Goal: Task Accomplishment & Management: Manage account settings

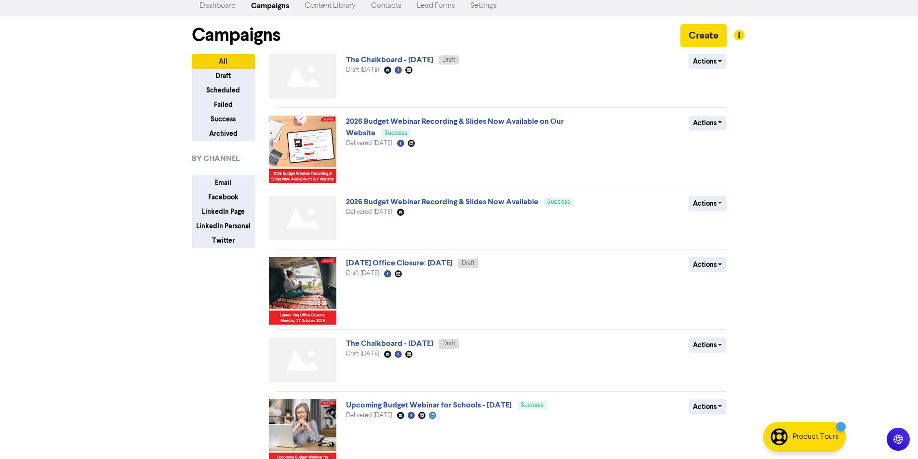
scroll to position [48, 0]
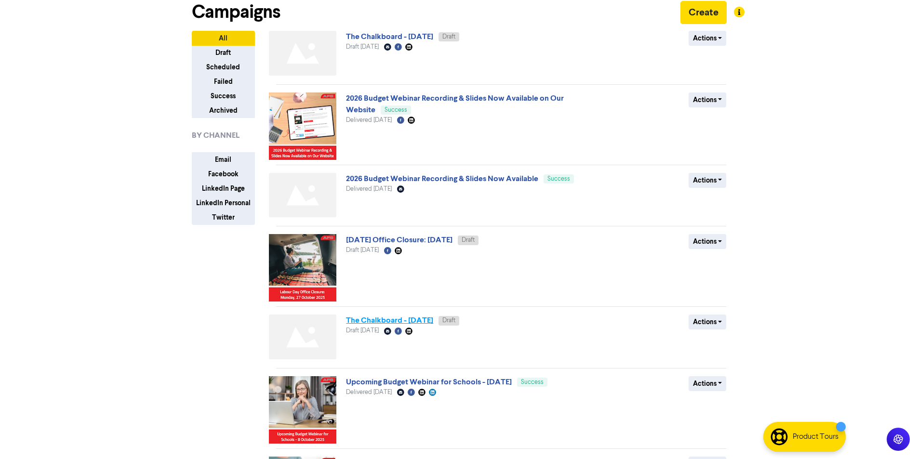
click at [422, 322] on link "The Chalkboard - [DATE]" at bounding box center [389, 321] width 87 height 10
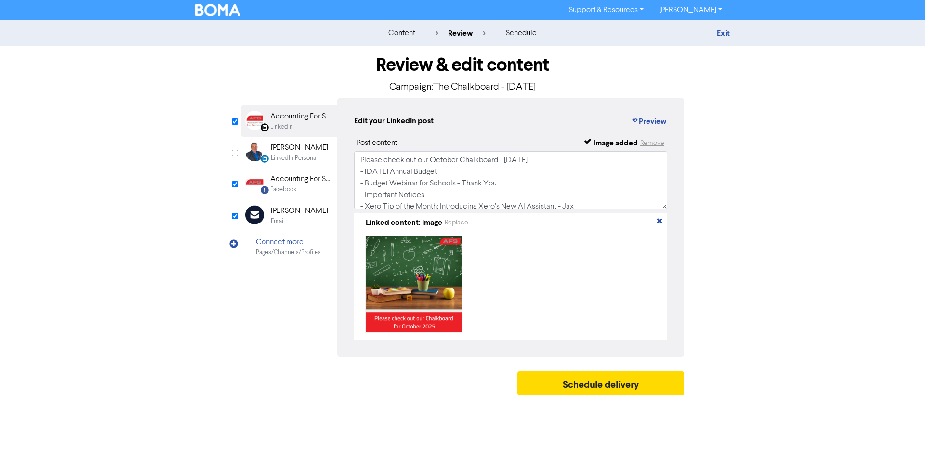
drag, startPoint x: 289, startPoint y: 212, endPoint x: 508, endPoint y: 206, distance: 219.3
click at [289, 213] on div "[PERSON_NAME]" at bounding box center [299, 211] width 57 height 12
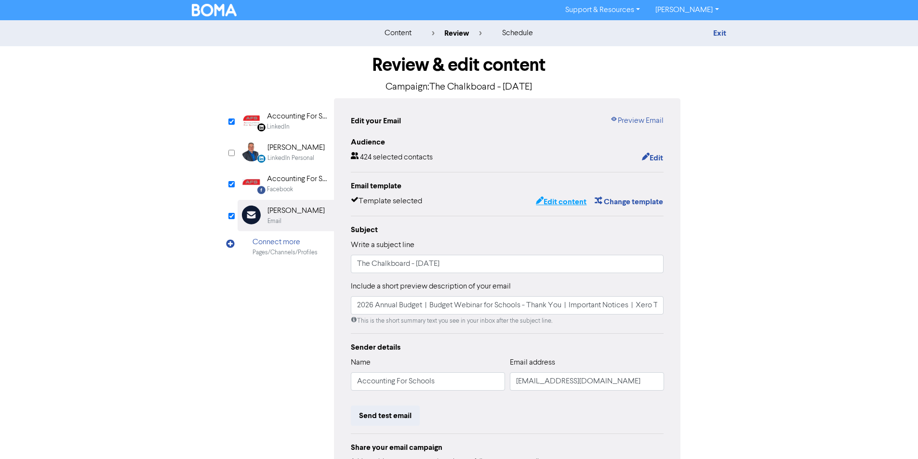
click at [558, 206] on button "Edit content" at bounding box center [561, 202] width 52 height 13
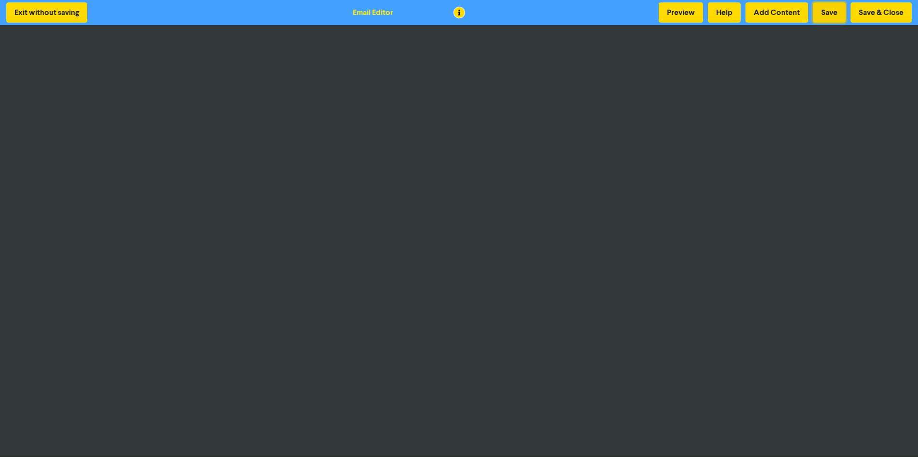
click at [824, 15] on button "Save" at bounding box center [829, 12] width 33 height 20
click at [823, 9] on button "Save" at bounding box center [829, 12] width 33 height 20
click at [895, 18] on button "Save & Close" at bounding box center [880, 12] width 61 height 20
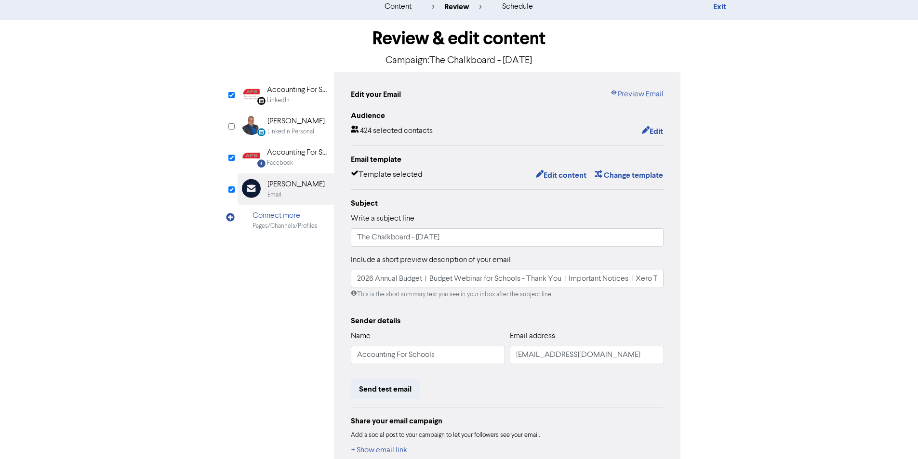
scroll to position [48, 0]
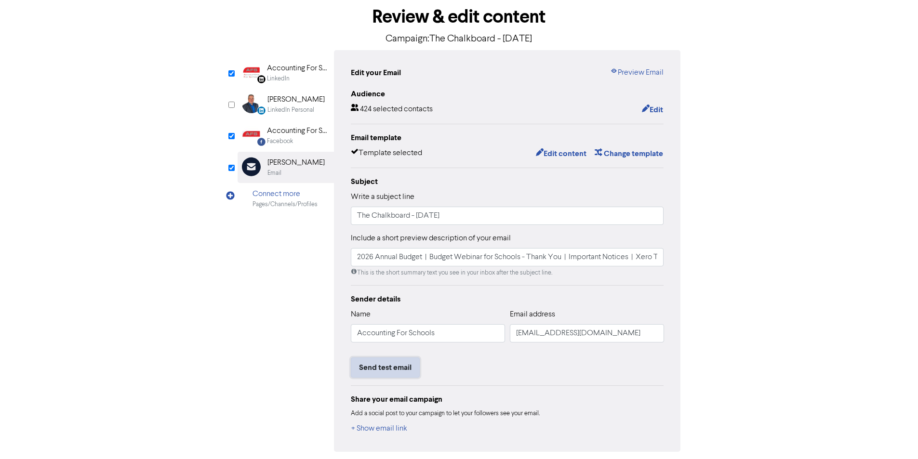
click at [416, 365] on button "Send test email" at bounding box center [385, 368] width 69 height 20
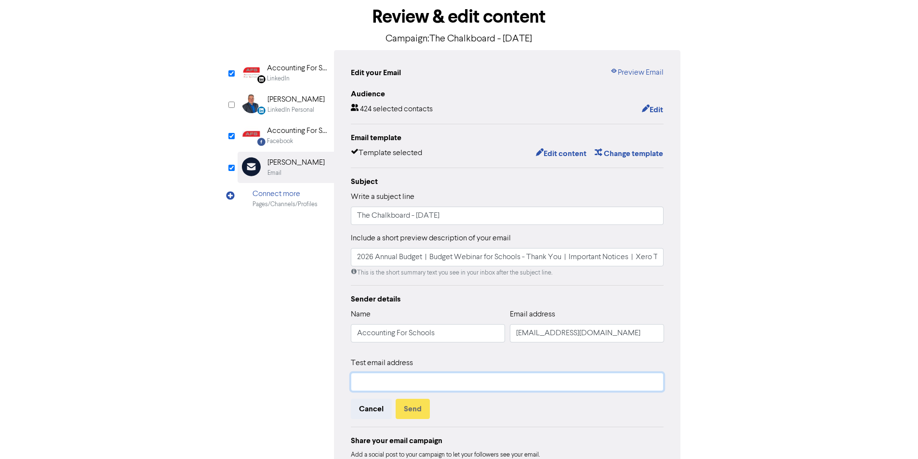
click at [471, 379] on input "text" at bounding box center [507, 382] width 313 height 18
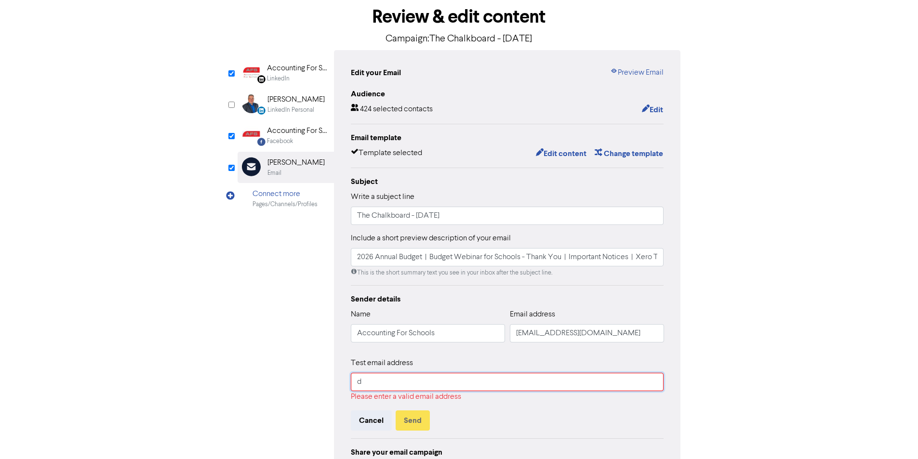
type input "[PERSON_NAME][EMAIL_ADDRESS][DOMAIN_NAME]"
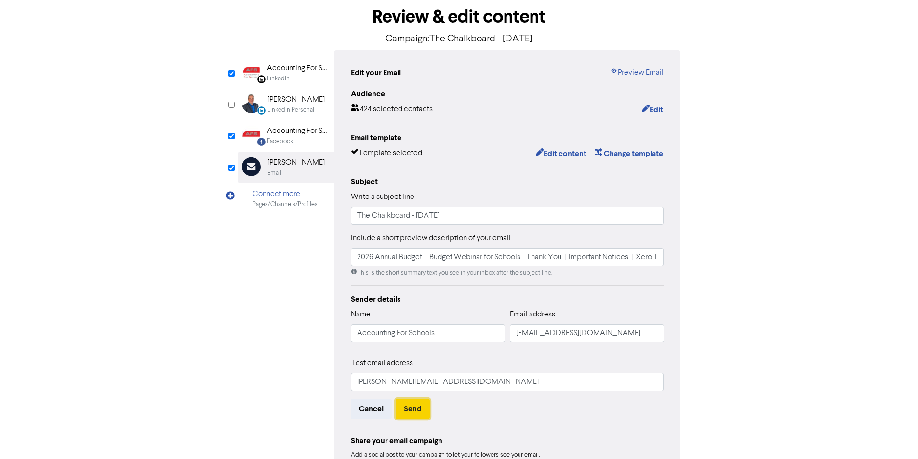
click at [425, 411] on button "Send" at bounding box center [413, 409] width 34 height 20
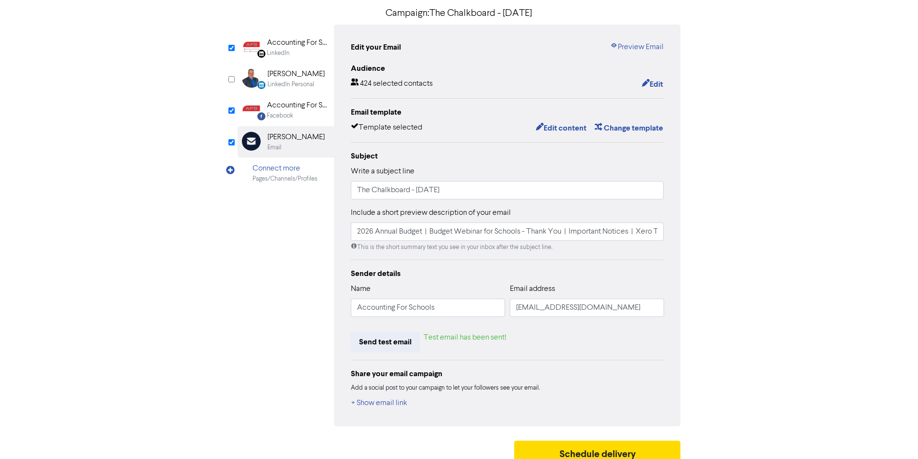
scroll to position [85, 0]
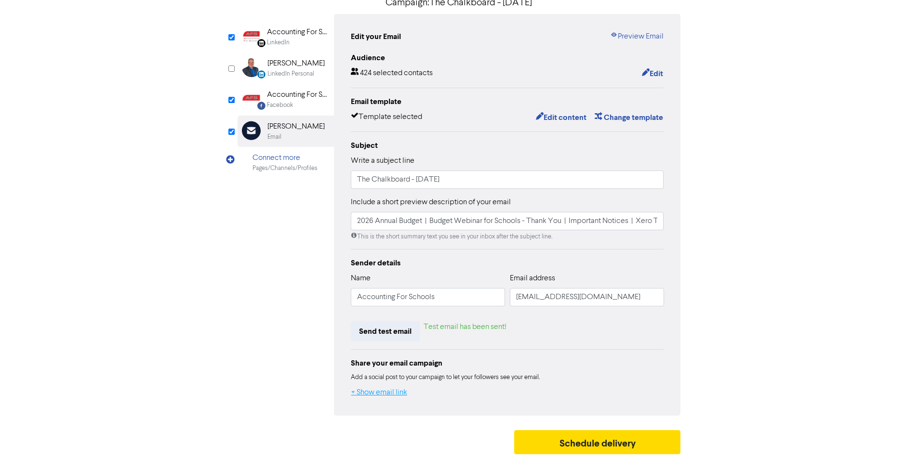
drag, startPoint x: 389, startPoint y: 392, endPoint x: 401, endPoint y: 390, distance: 11.7
click at [390, 392] on button "+ Show email link" at bounding box center [379, 392] width 57 height 13
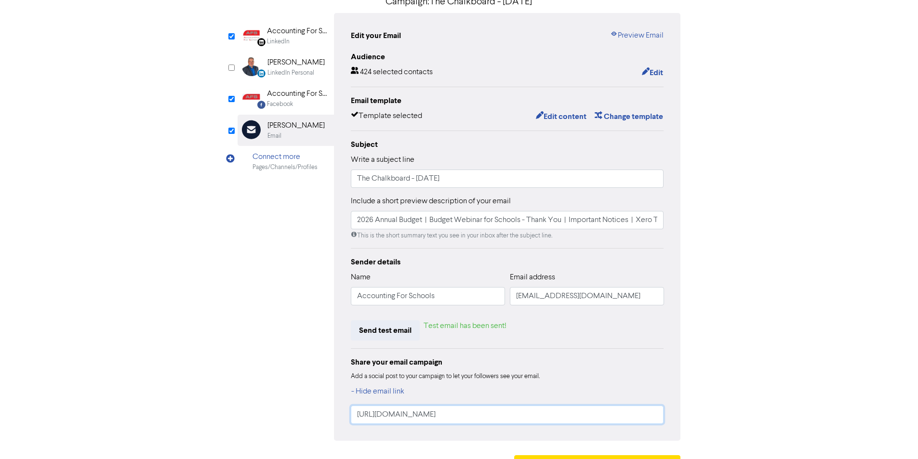
click at [544, 408] on input "[URL][DOMAIN_NAME]" at bounding box center [507, 415] width 313 height 18
click at [541, 416] on input "[URL][DOMAIN_NAME]" at bounding box center [507, 415] width 313 height 18
drag, startPoint x: 532, startPoint y: 414, endPoint x: 372, endPoint y: 414, distance: 160.0
click at [394, 414] on input "[URL][DOMAIN_NAME]" at bounding box center [507, 415] width 313 height 18
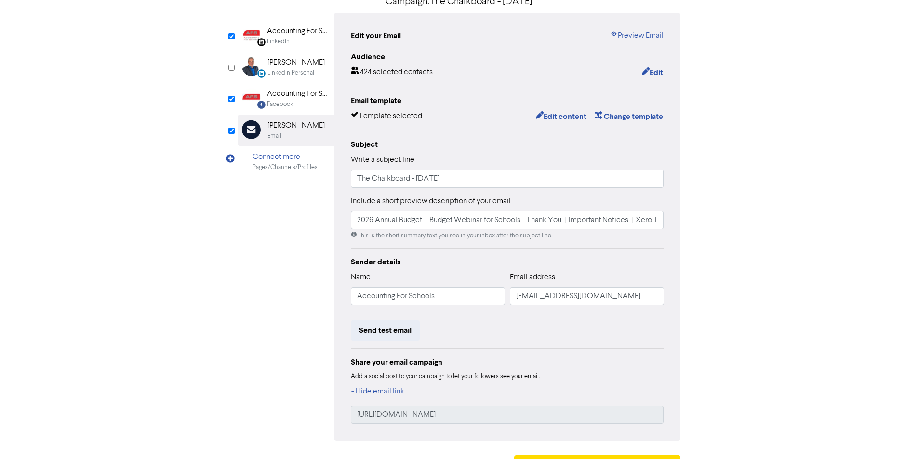
click at [343, 415] on div "Edit your Email Preview Email Audience 424 selected contacts Edit Email templat…" at bounding box center [507, 227] width 347 height 428
click at [490, 412] on input "[URL][DOMAIN_NAME]" at bounding box center [507, 415] width 313 height 18
click at [543, 418] on input "[URL][DOMAIN_NAME]" at bounding box center [507, 415] width 313 height 18
click at [550, 415] on input "[URL][DOMAIN_NAME]" at bounding box center [507, 415] width 313 height 18
click at [520, 412] on input "[URL][DOMAIN_NAME]" at bounding box center [507, 415] width 313 height 18
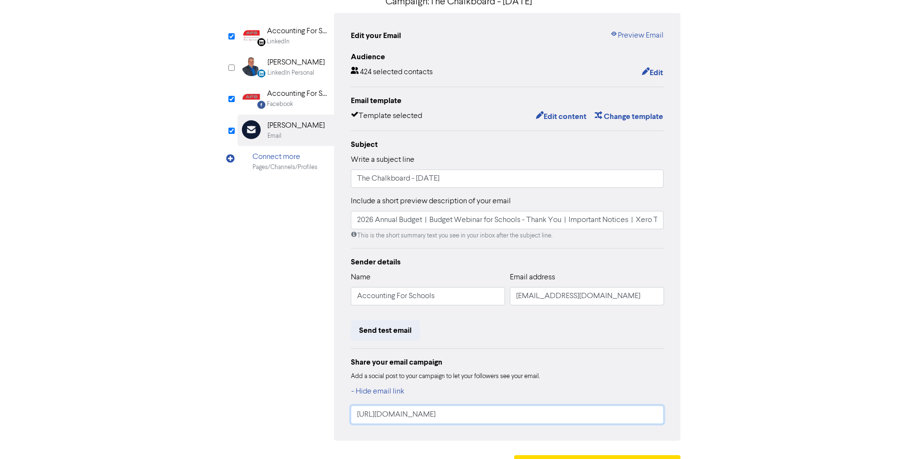
drag, startPoint x: 537, startPoint y: 416, endPoint x: 341, endPoint y: 412, distance: 196.2
click at [341, 412] on div "Edit your Email Preview Email Audience 424 selected contacts Edit Email templat…" at bounding box center [507, 227] width 347 height 428
click at [293, 94] on div "Accounting For Schools" at bounding box center [298, 94] width 62 height 12
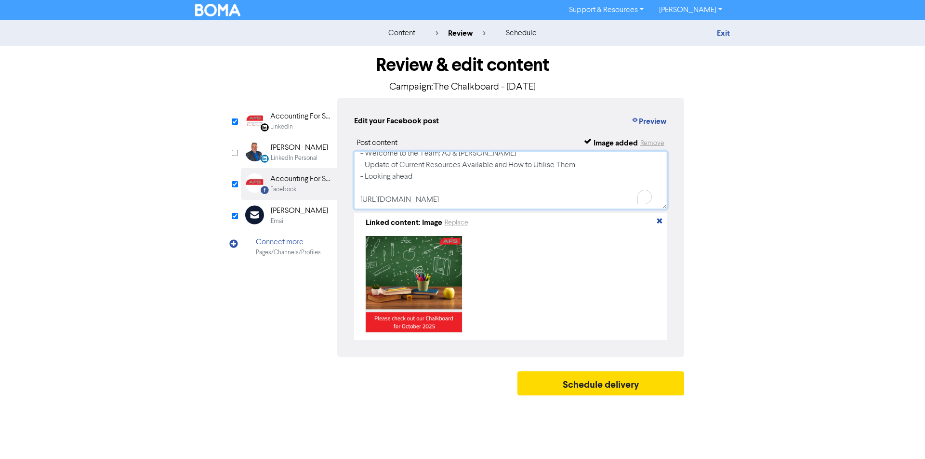
scroll to position [65, 0]
drag, startPoint x: 494, startPoint y: 201, endPoint x: 359, endPoint y: 201, distance: 134.9
click at [359, 201] on textarea "Please check out our October Chalkboard - [DATE] - [DATE] Annual Budget - Budge…" at bounding box center [510, 180] width 313 height 58
click at [307, 118] on div "Accounting For Schools Limited" at bounding box center [301, 117] width 62 height 12
drag, startPoint x: 531, startPoint y: 200, endPoint x: 327, endPoint y: 201, distance: 204.3
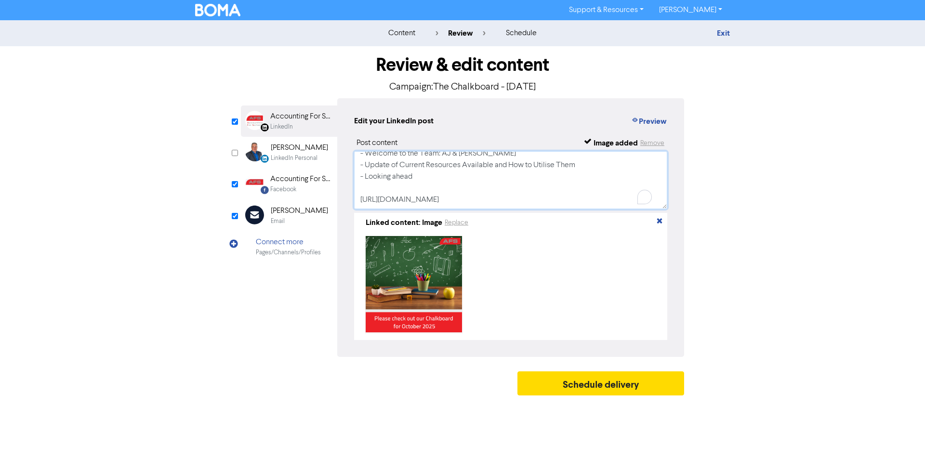
click at [327, 201] on div "LinkedIn Page Created with Sketch. Accounting For Schools Limited LinkedIn Link…" at bounding box center [462, 227] width 443 height 259
click at [519, 170] on textarea "Please check out our October Chalkboard - [DATE] - [DATE] Annual Budget - Budge…" at bounding box center [510, 180] width 313 height 58
click at [292, 217] on div "Email" at bounding box center [299, 221] width 57 height 9
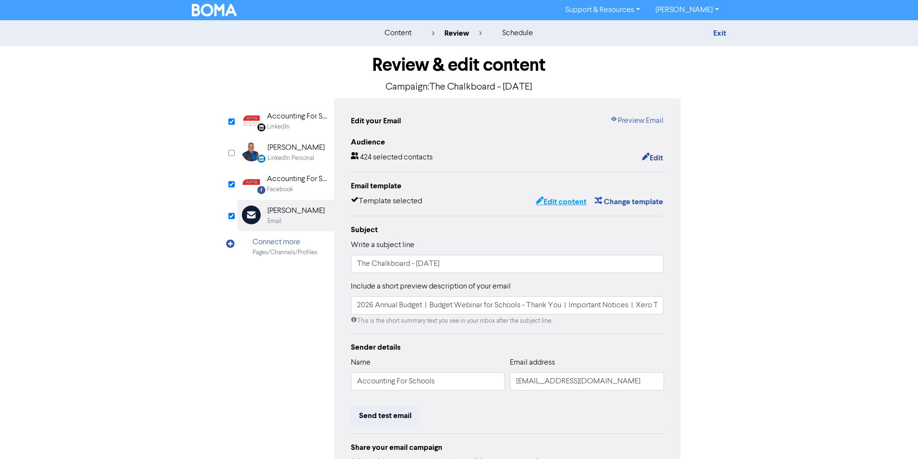
click at [541, 204] on icon "button" at bounding box center [540, 202] width 8 height 10
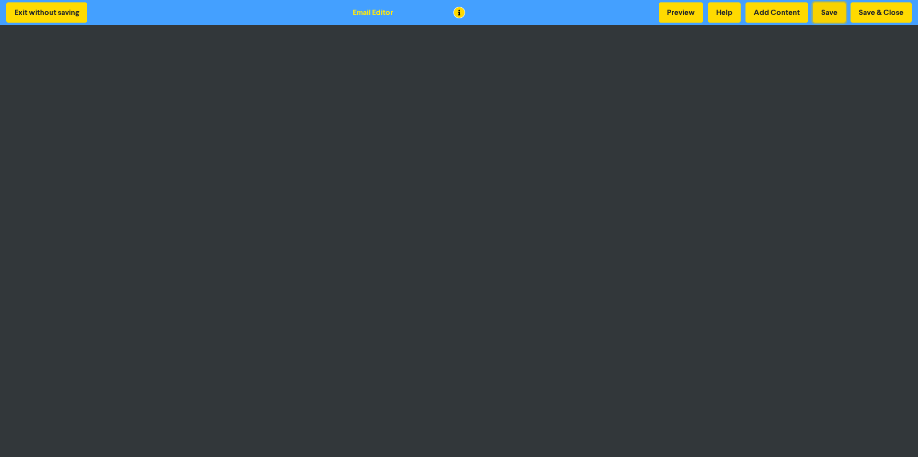
click at [818, 15] on button "Save" at bounding box center [829, 12] width 33 height 20
drag, startPoint x: 867, startPoint y: 14, endPoint x: 817, endPoint y: 4, distance: 51.2
click at [867, 14] on button "Save & Close" at bounding box center [880, 12] width 61 height 20
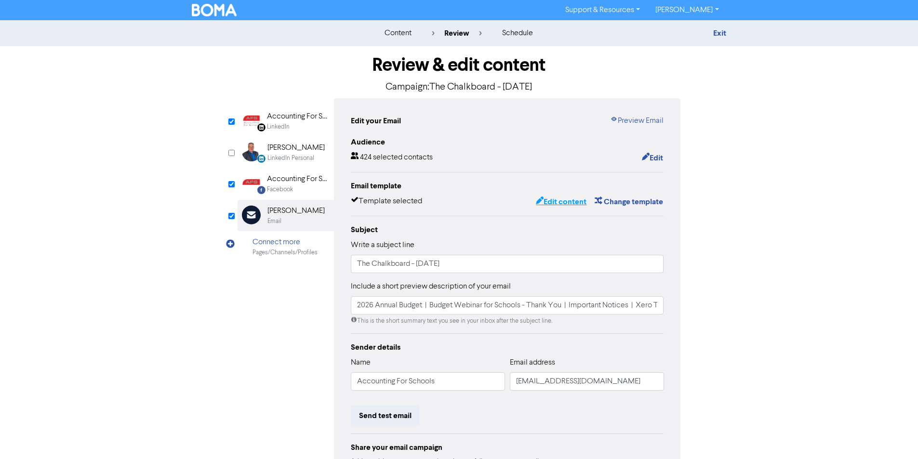
click at [565, 204] on button "Edit content" at bounding box center [561, 202] width 52 height 13
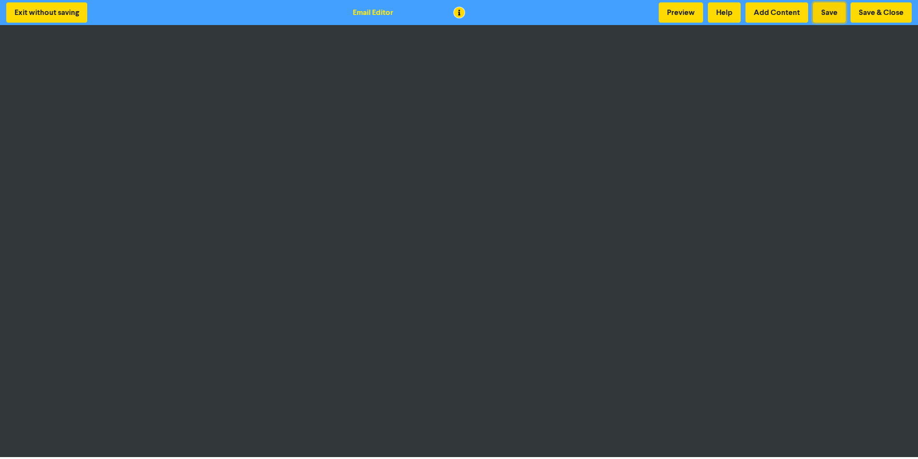
click at [832, 16] on button "Save" at bounding box center [829, 12] width 33 height 20
click at [821, 12] on button "Save" at bounding box center [829, 12] width 33 height 20
click at [822, 13] on button "Save" at bounding box center [829, 12] width 33 height 20
click at [868, 13] on button "Save & Close" at bounding box center [880, 12] width 61 height 20
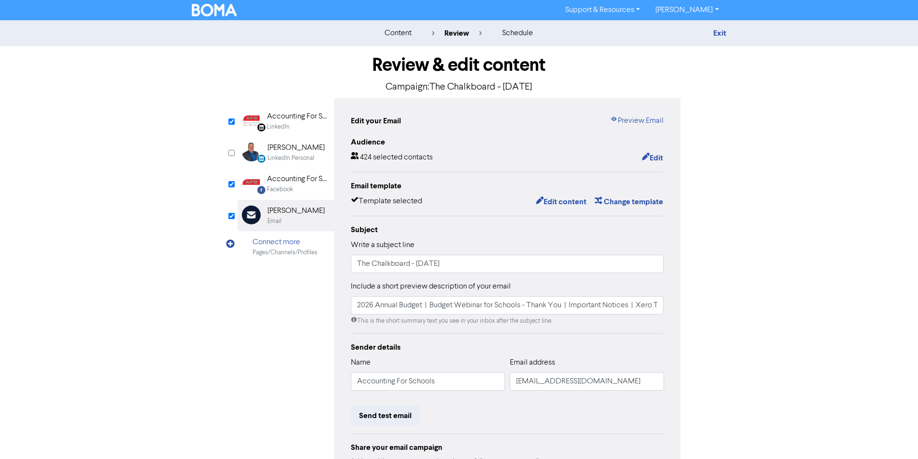
scroll to position [48, 0]
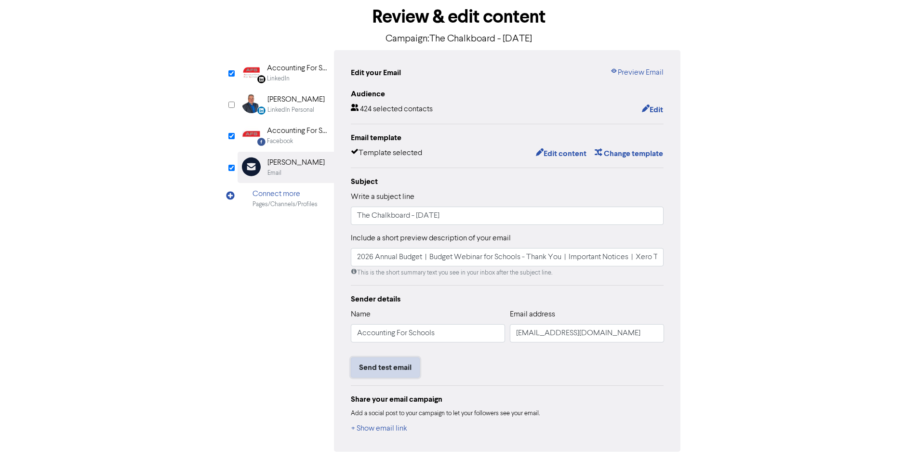
click at [402, 372] on button "Send test email" at bounding box center [385, 368] width 69 height 20
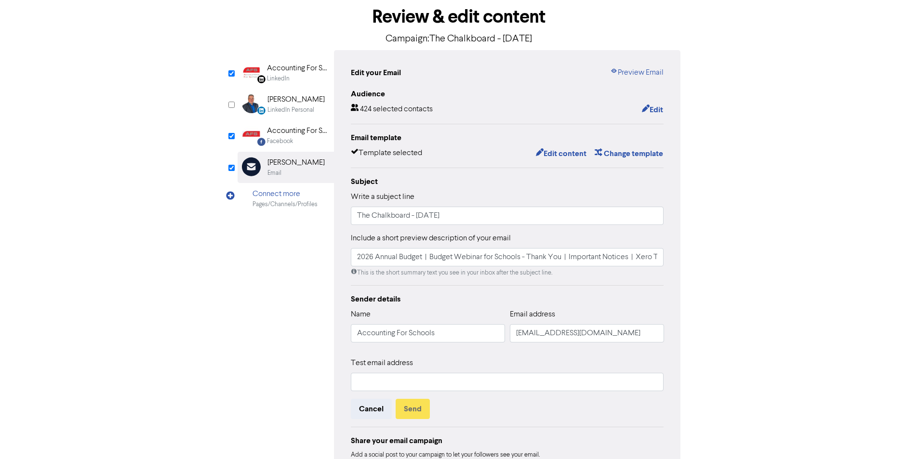
click at [462, 366] on div "Test email address" at bounding box center [507, 375] width 313 height 34
click at [467, 384] on input "text" at bounding box center [507, 382] width 313 height 18
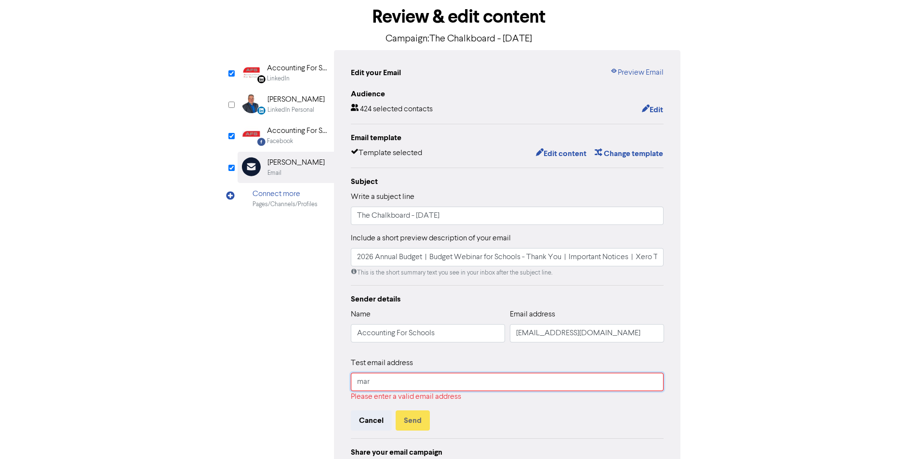
type input "[EMAIL_ADDRESS][DOMAIN_NAME]"
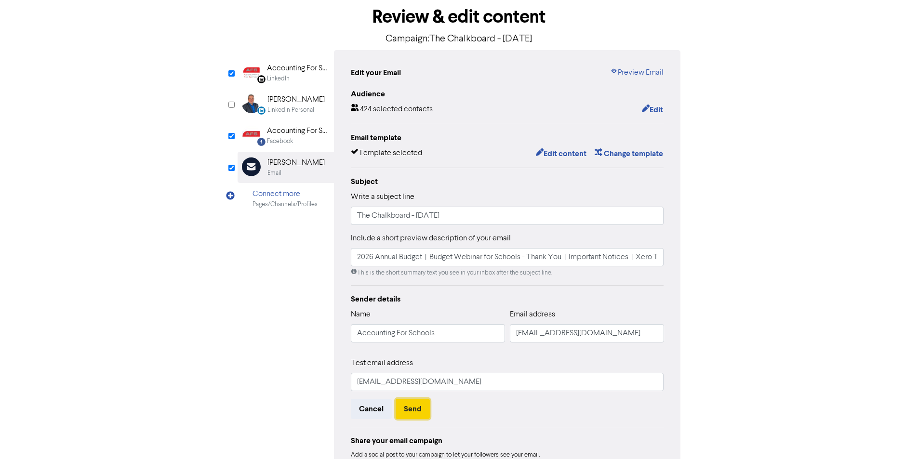
click at [421, 416] on button "Send" at bounding box center [413, 409] width 34 height 20
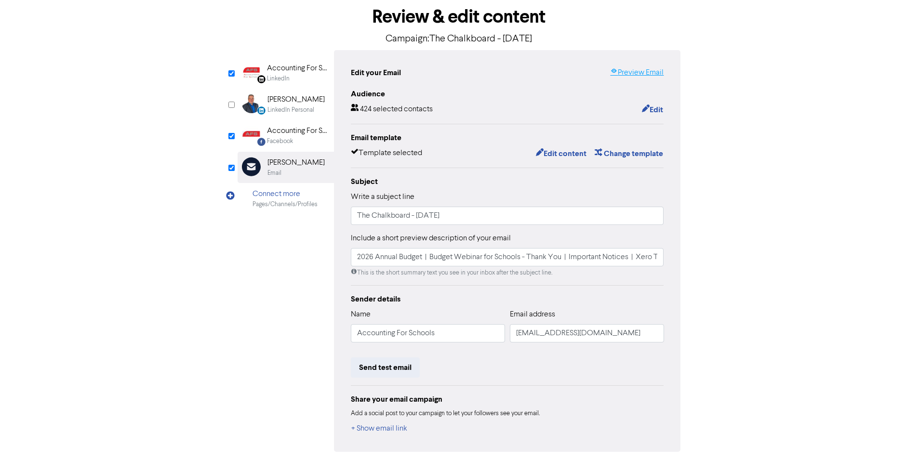
click at [630, 73] on link "Preview Email" at bounding box center [636, 73] width 53 height 12
click at [430, 261] on input "2026 Annual Budget | Budget Webinar for Schools - Thank You | Important Notices…" at bounding box center [507, 257] width 313 height 18
click at [472, 258] on input "2026 Annual Budget | Budget Webinar for Schools - Thank You | Important Notices…" at bounding box center [507, 257] width 313 height 18
click at [544, 266] on input "2026 Annual Budget | Budget Webinar for Schools - Thank You | Important Notices…" at bounding box center [507, 257] width 313 height 18
click at [617, 264] on input "2026 Annual Budget | Budget Webinar for Schools - Thank You | Important Notices…" at bounding box center [507, 257] width 313 height 18
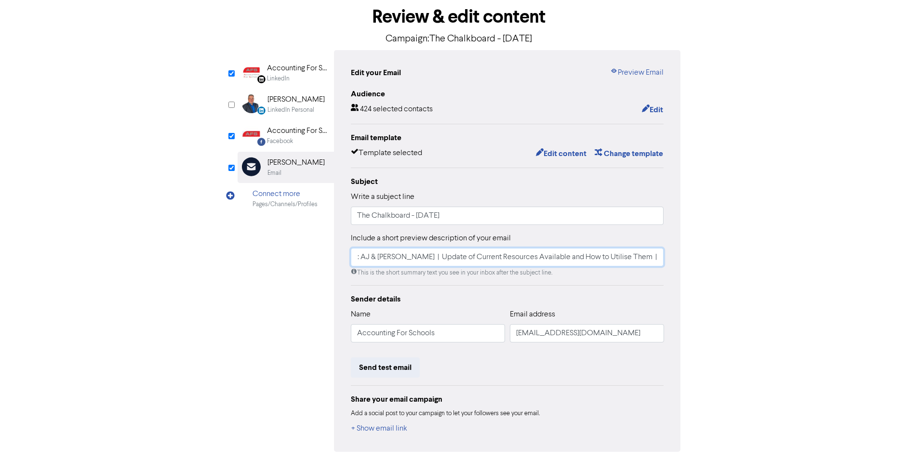
scroll to position [0, 590]
click at [292, 130] on div "Accounting For Schools" at bounding box center [298, 131] width 62 height 12
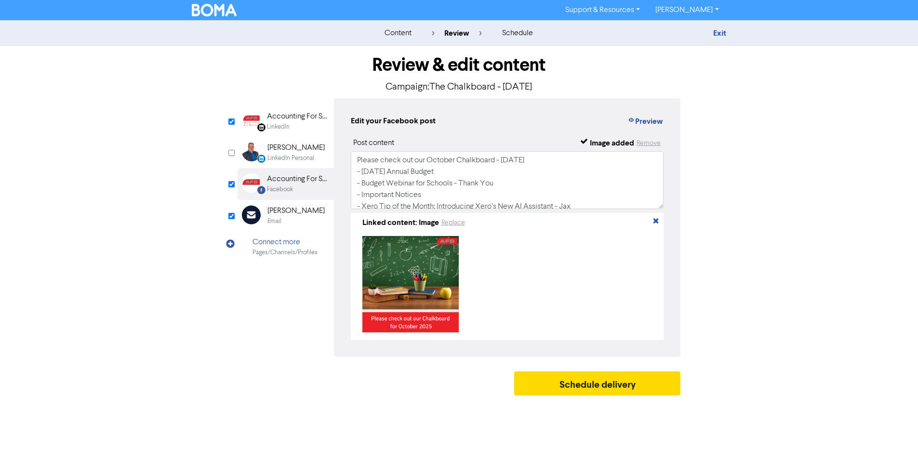
click at [290, 130] on div "LinkedIn" at bounding box center [278, 126] width 23 height 9
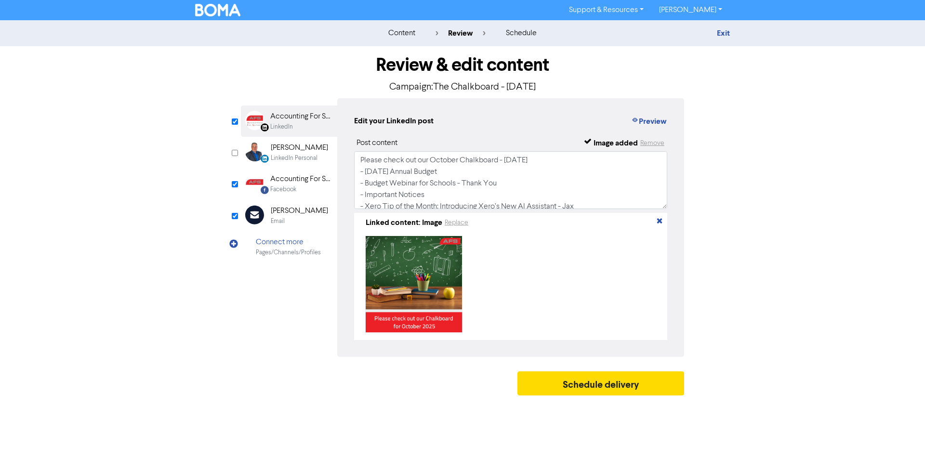
click at [293, 187] on div "Facebook" at bounding box center [283, 189] width 26 height 9
click at [649, 121] on button "Preview" at bounding box center [649, 121] width 37 height 13
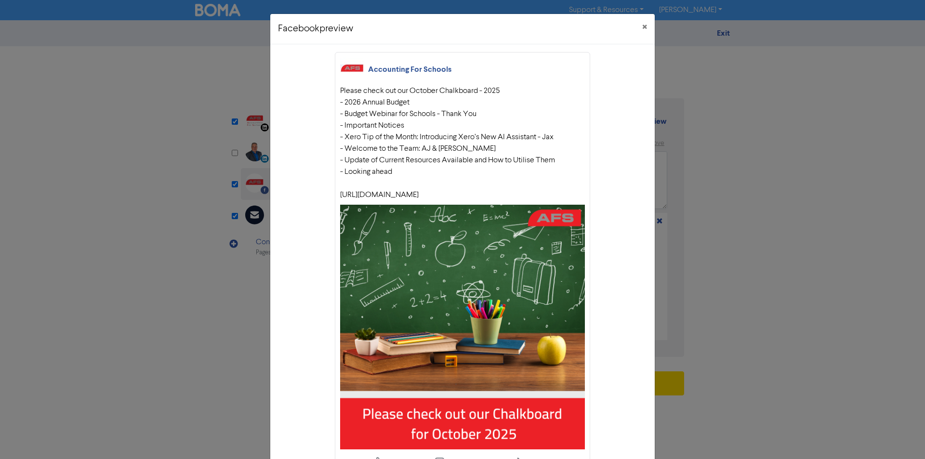
click at [790, 183] on div "Facebook preview × Accounting For Schools Please check out our October Chalkboa…" at bounding box center [462, 229] width 925 height 459
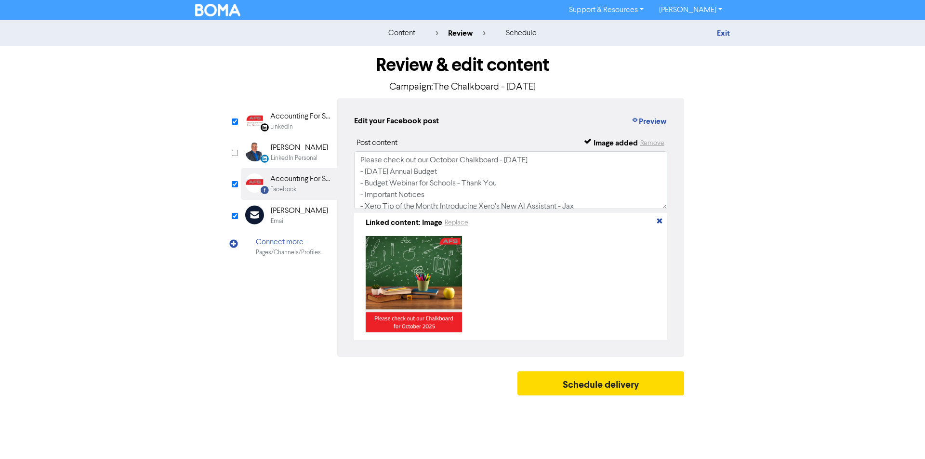
click at [303, 122] on div "Accounting For Schools Limited" at bounding box center [301, 117] width 62 height 12
click at [639, 118] on button "Preview" at bounding box center [649, 121] width 37 height 13
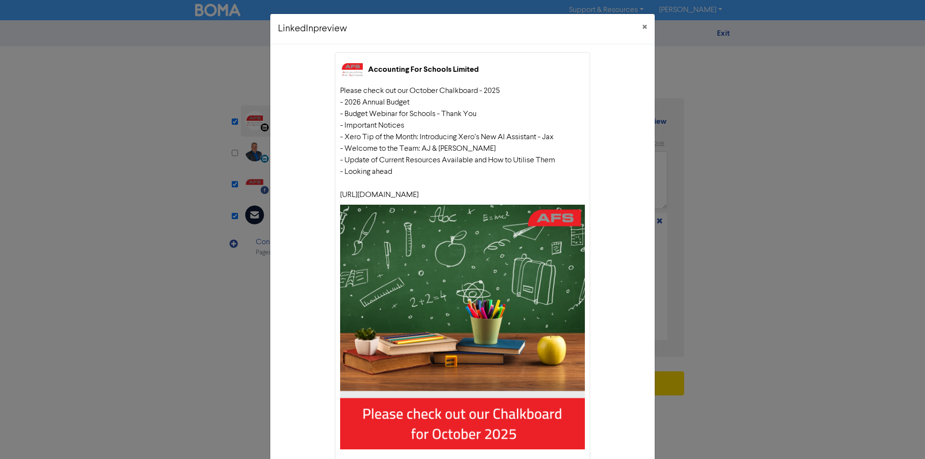
click at [766, 135] on div "LinkedIn preview × Accounting For Schools Limited Please check out our October …" at bounding box center [462, 229] width 925 height 459
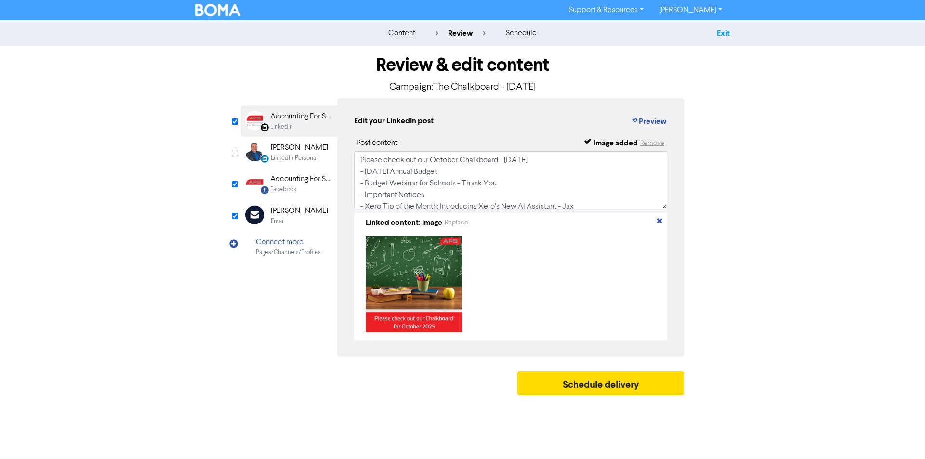
click at [727, 33] on link "Exit" at bounding box center [723, 33] width 13 height 10
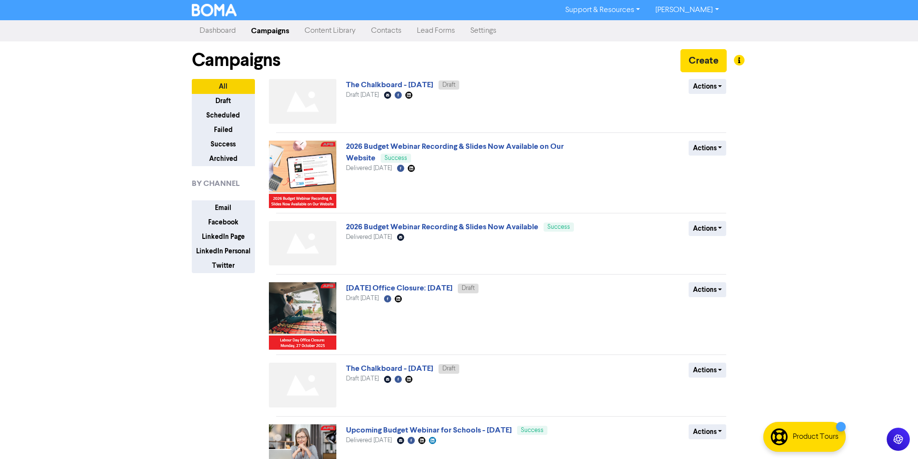
click at [698, 11] on link "[PERSON_NAME]" at bounding box center [687, 9] width 79 height 15
click at [694, 15] on link "[PERSON_NAME]" at bounding box center [687, 9] width 79 height 15
click at [703, 26] on button "Log Out" at bounding box center [686, 29] width 76 height 12
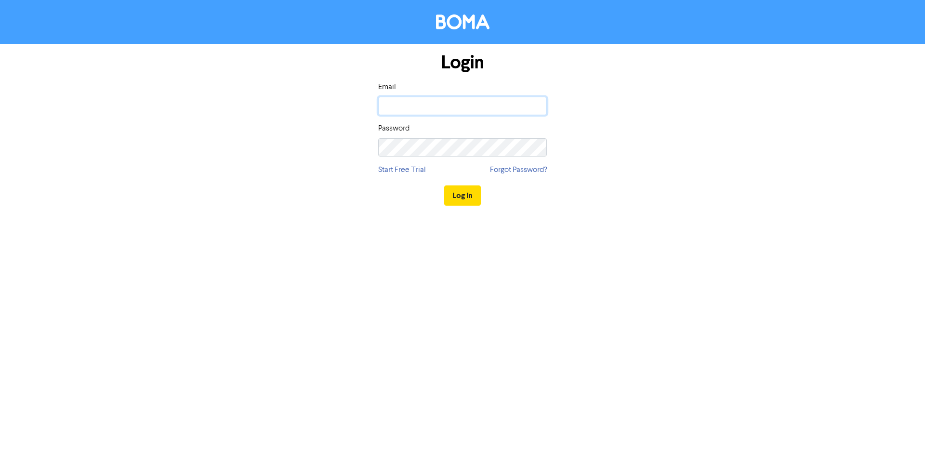
click at [427, 101] on input "email" at bounding box center [462, 106] width 169 height 18
type input "[EMAIL_ADDRESS][DOMAIN_NAME]"
click at [444, 186] on button "Log In" at bounding box center [462, 196] width 37 height 20
